Goal: Task Accomplishment & Management: Use online tool/utility

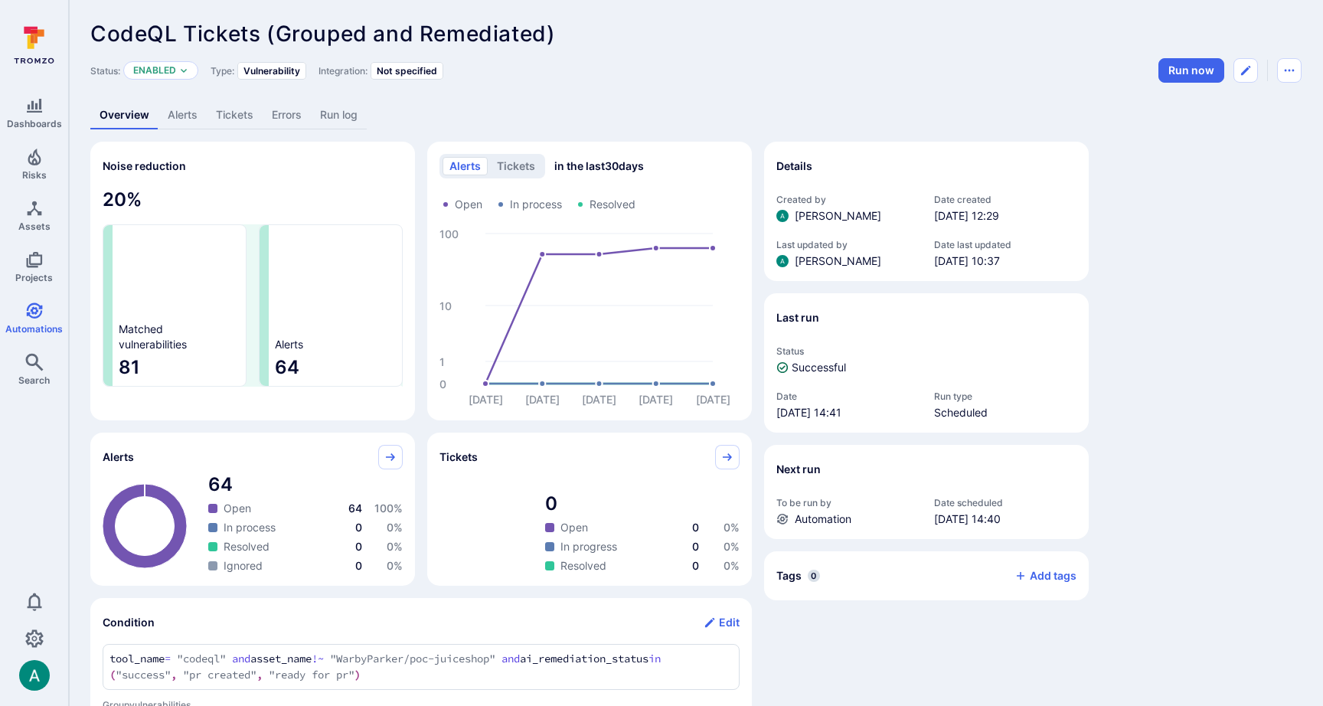
click at [177, 109] on link "Alerts" at bounding box center [182, 115] width 48 height 28
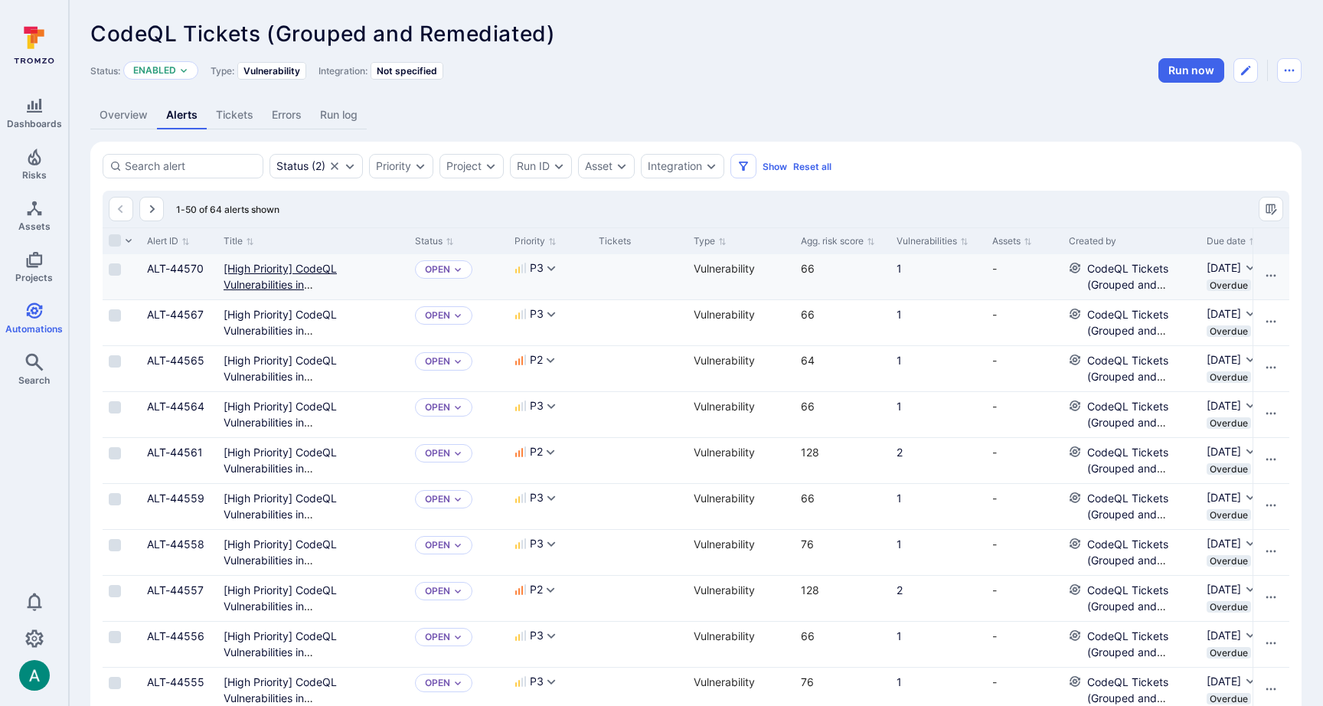
click at [252, 269] on Required"] "[High Priority] CodeQL Vulnerabilities in WarbyParker/helios – Immediate Fix Re…" at bounding box center [312, 292] width 179 height 61
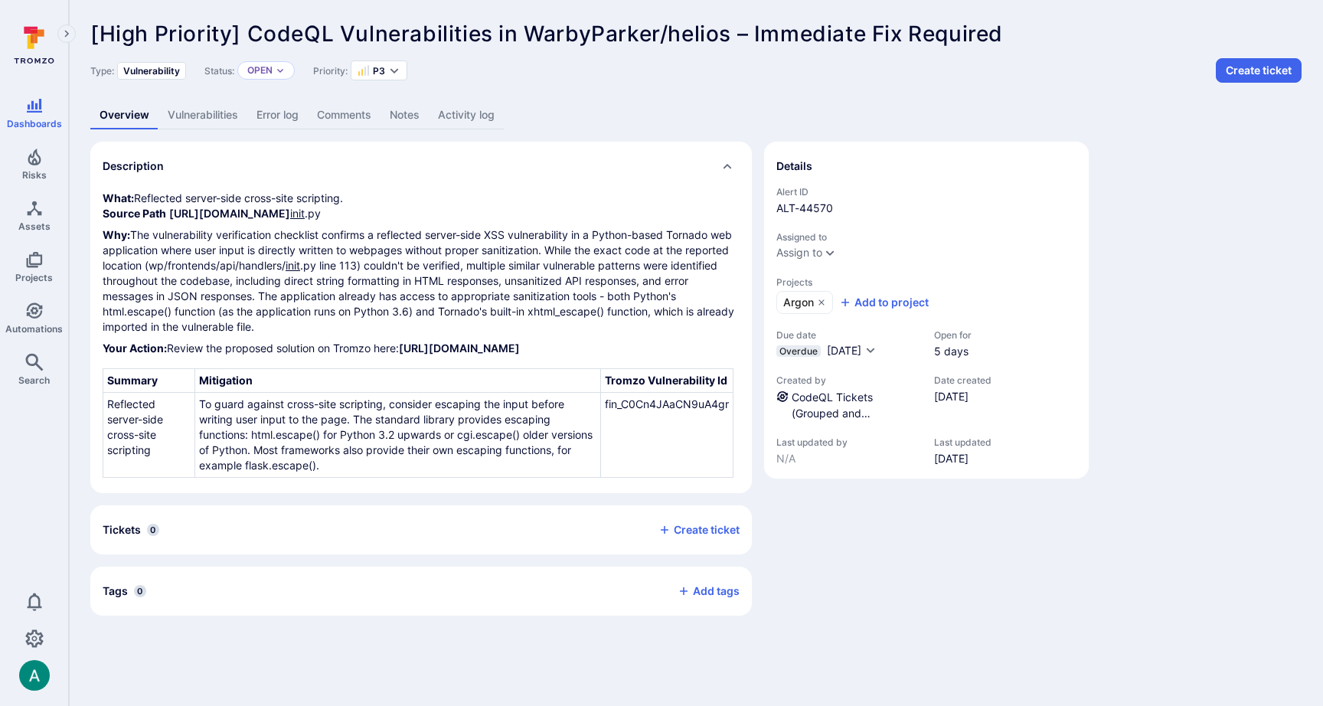
drag, startPoint x: 549, startPoint y: 363, endPoint x: 690, endPoint y: 375, distance: 141.4
click at [110, 346] on p "Your Action: Review the proposed solution on Tromzo here: https://warbyparker.t…" at bounding box center [421, 348] width 637 height 15
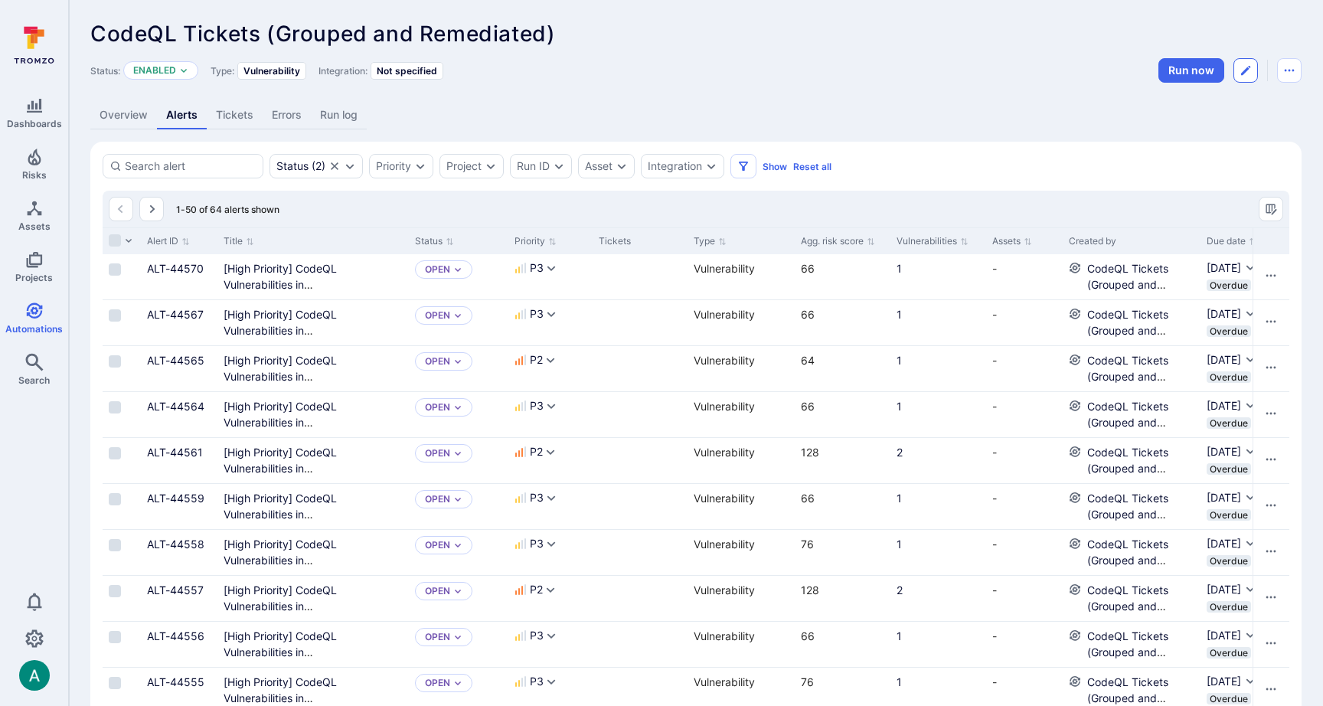
click at [1240, 70] on icon "Edit automation" at bounding box center [1245, 70] width 12 height 12
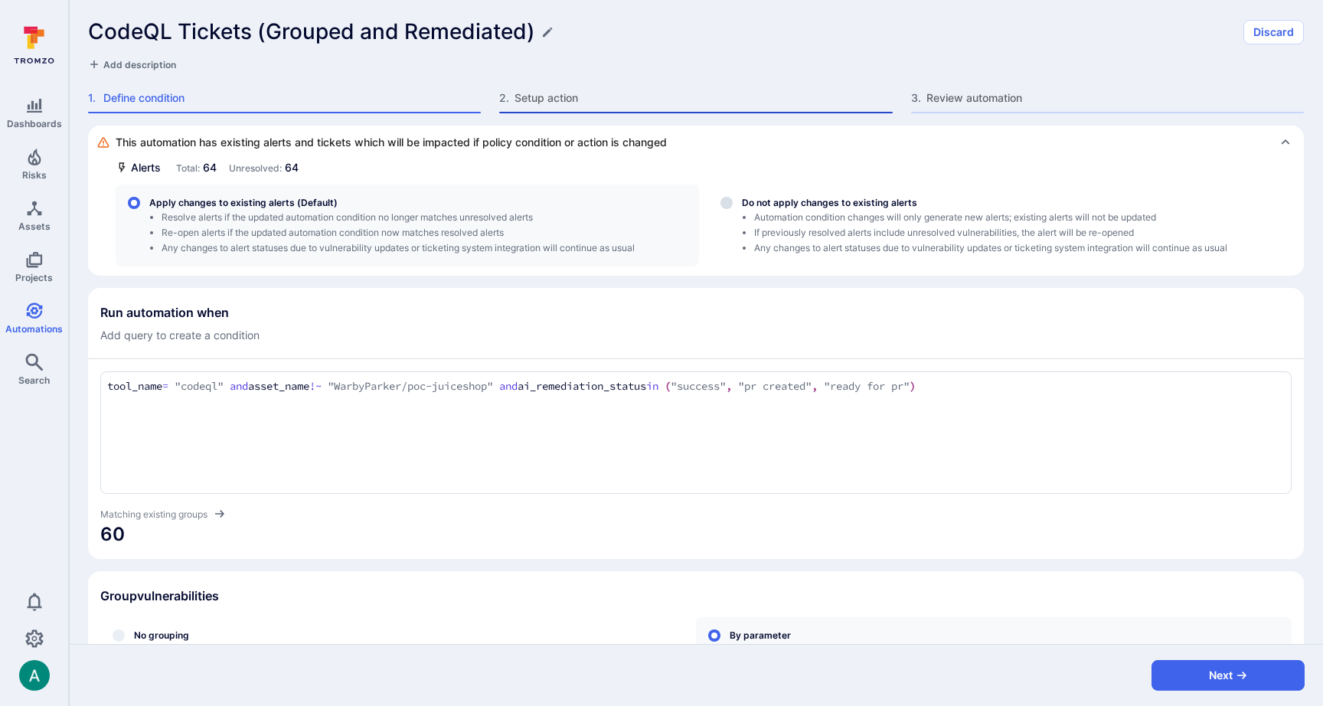
click at [519, 99] on span "Setup action" at bounding box center [702, 97] width 377 height 15
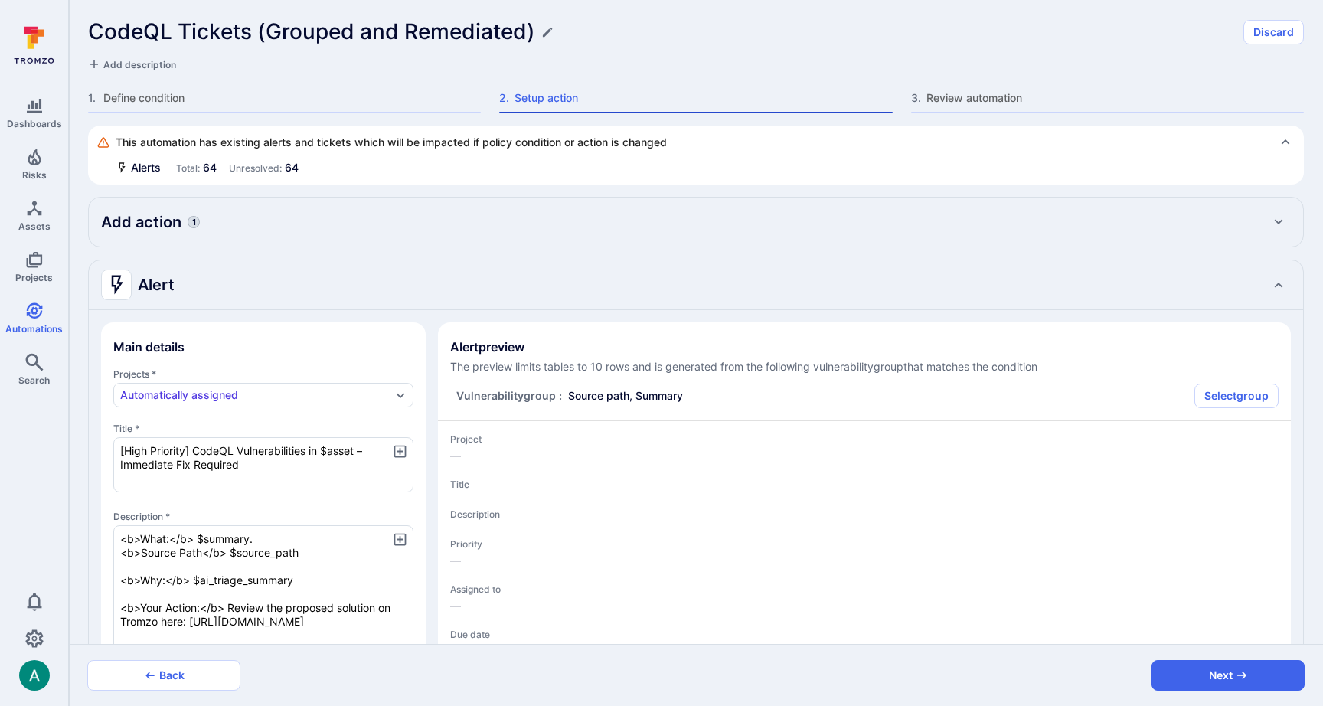
type textarea "x"
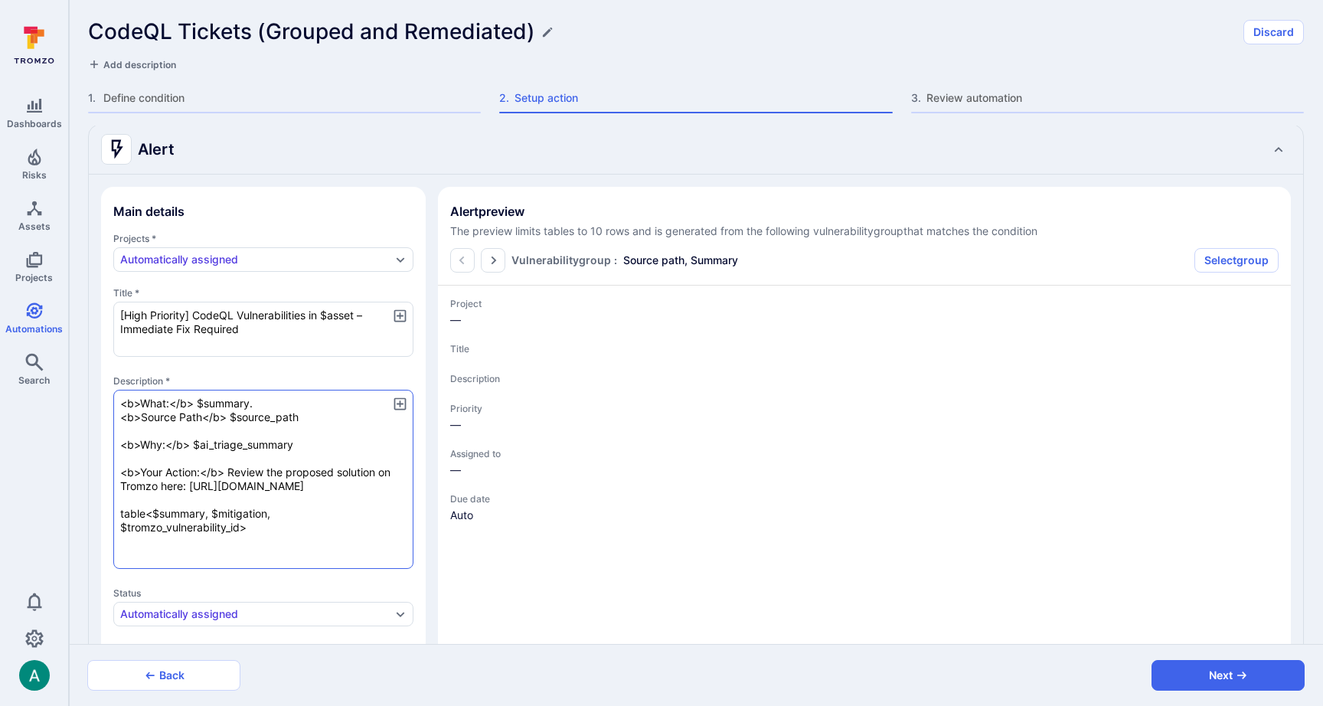
type textarea "x"
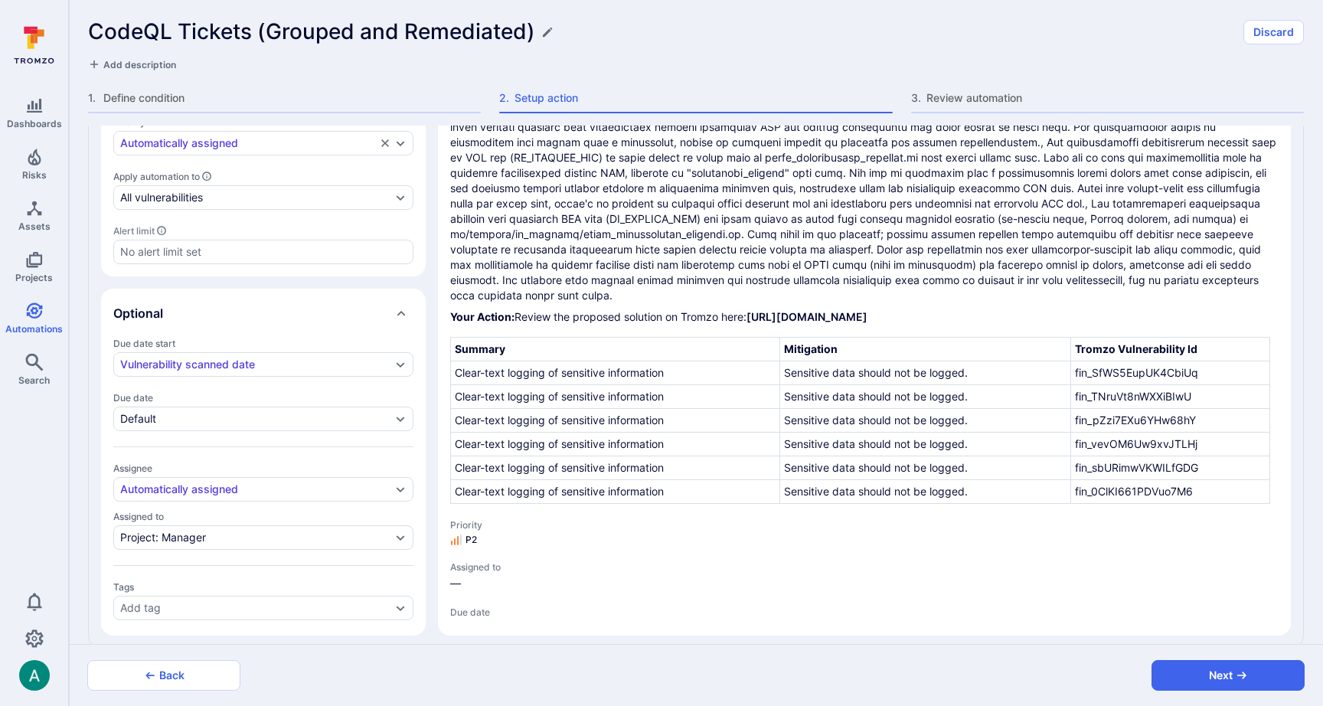
scroll to position [680, 0]
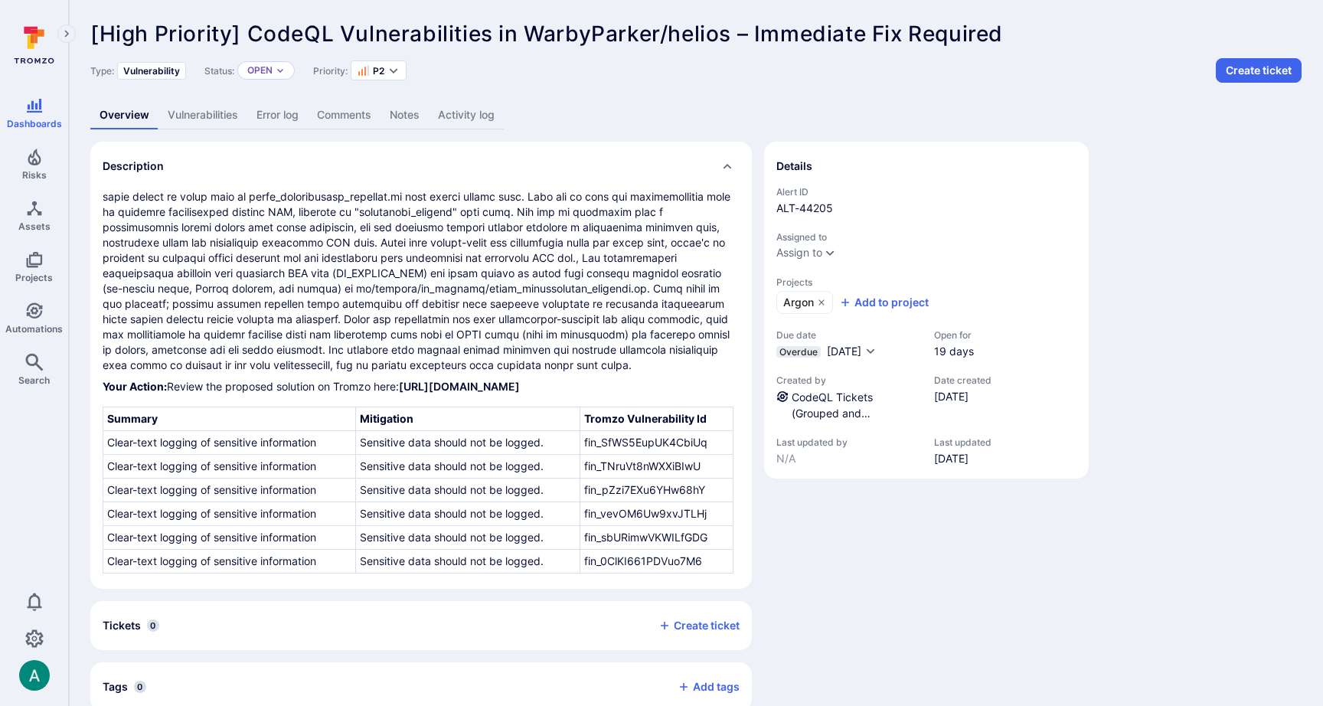
scroll to position [27, 0]
